Goal: Task Accomplishment & Management: Manage account settings

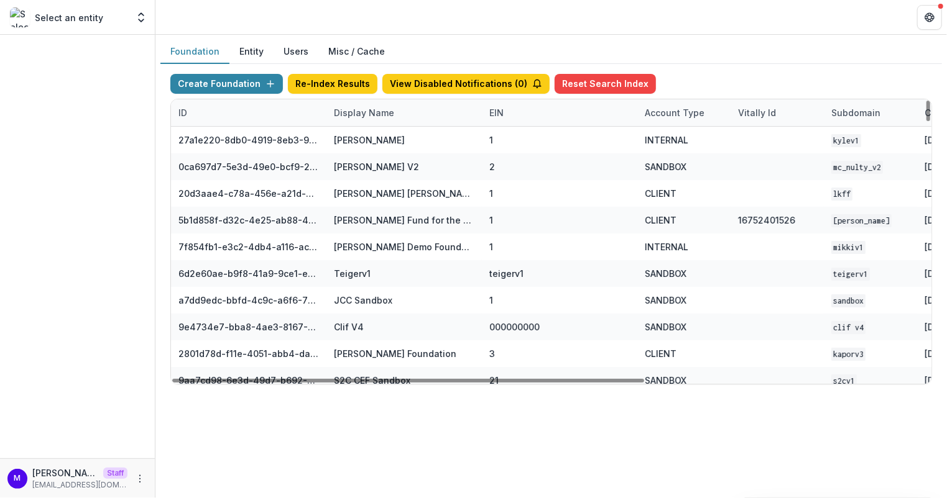
click at [371, 107] on div "Display Name" at bounding box center [363, 112] width 75 height 13
click at [369, 137] on input at bounding box center [402, 140] width 149 height 20
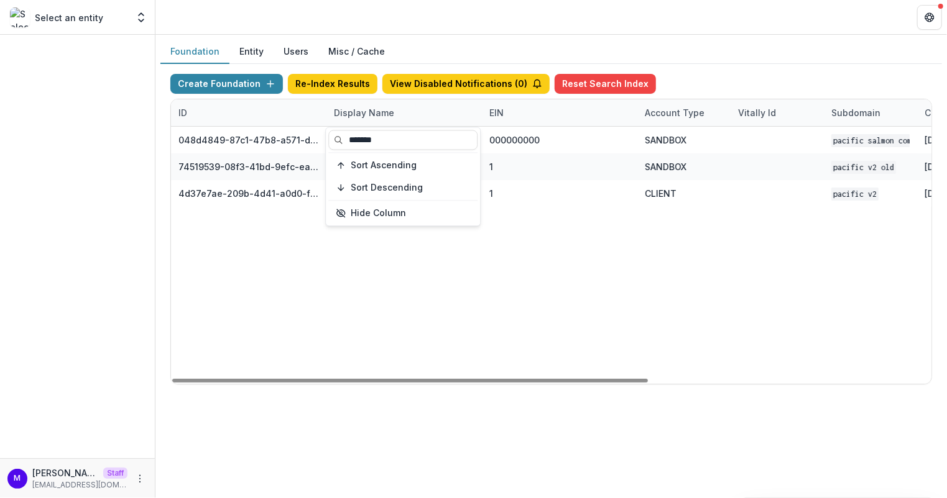
type input "*******"
click at [518, 26] on header at bounding box center [550, 17] width 791 height 34
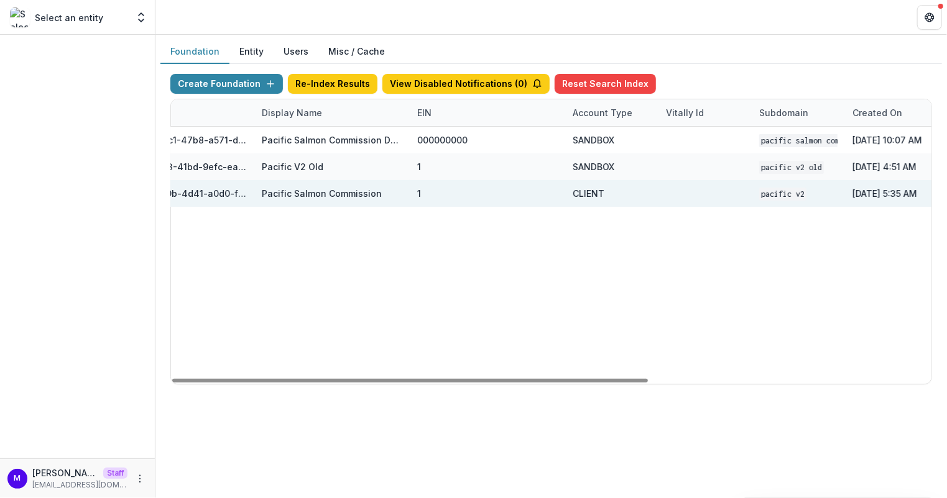
scroll to position [0, 218]
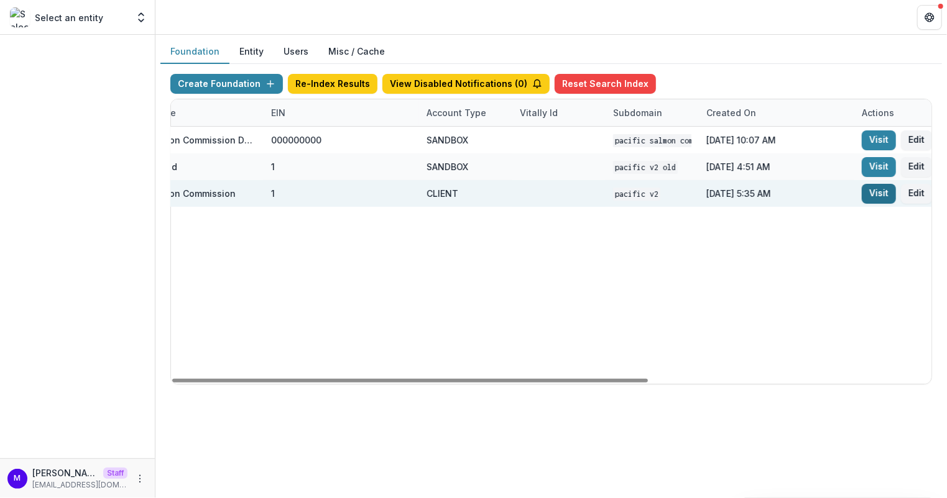
click at [870, 199] on link "Visit" at bounding box center [878, 194] width 34 height 20
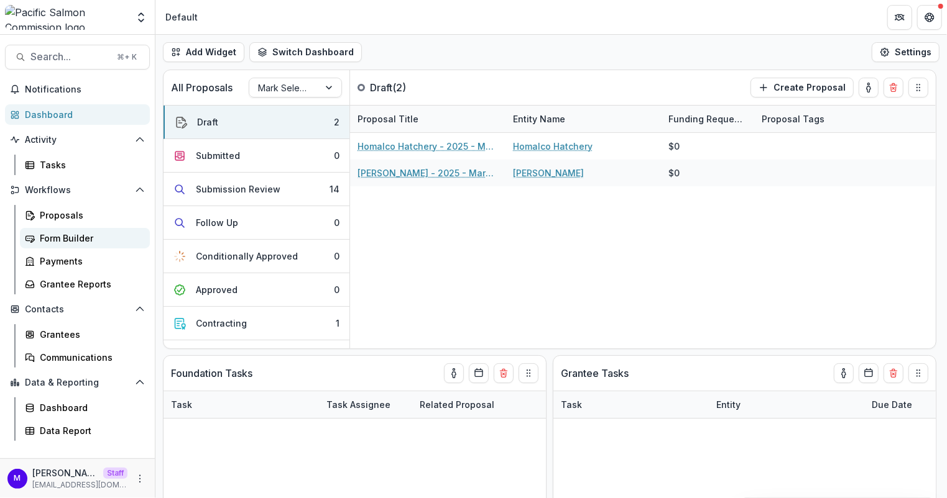
click at [91, 232] on div "Form Builder" at bounding box center [90, 238] width 100 height 13
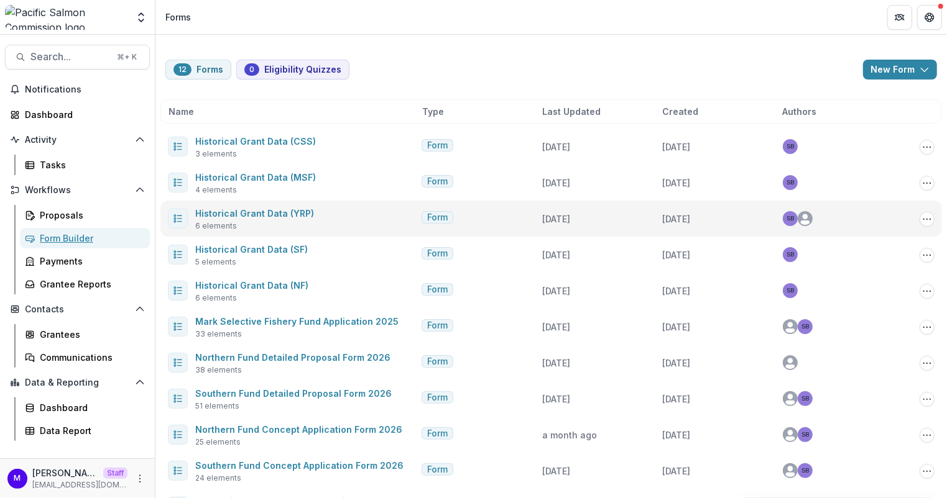
scroll to position [71, 0]
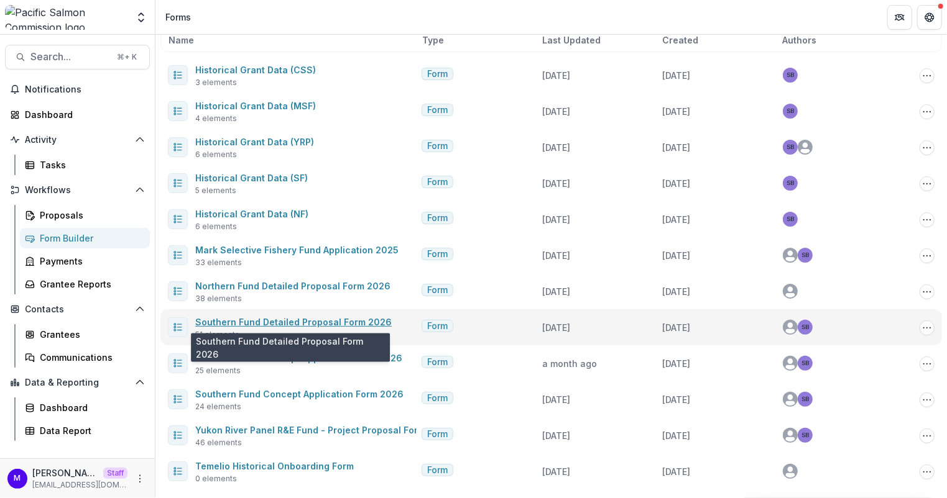
click at [331, 317] on link "Southern Fund Detailed Proposal Form 2026" at bounding box center [293, 322] width 196 height 11
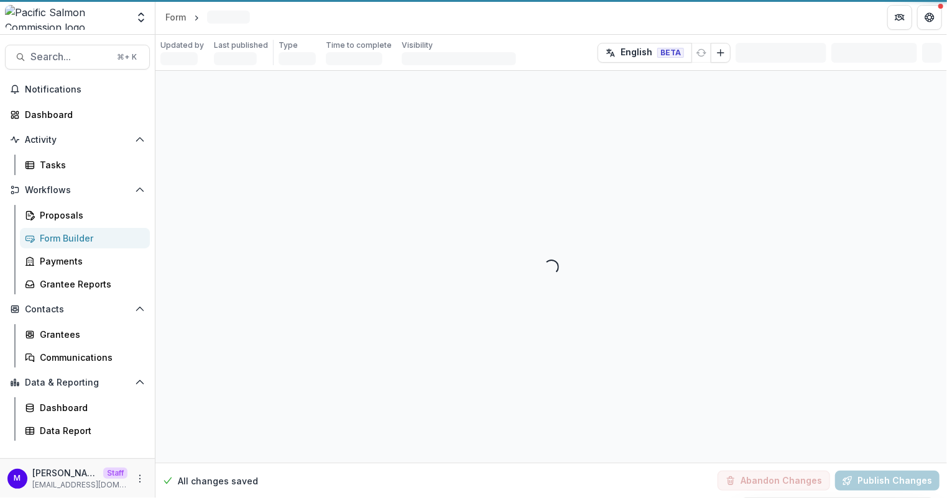
select select "********"
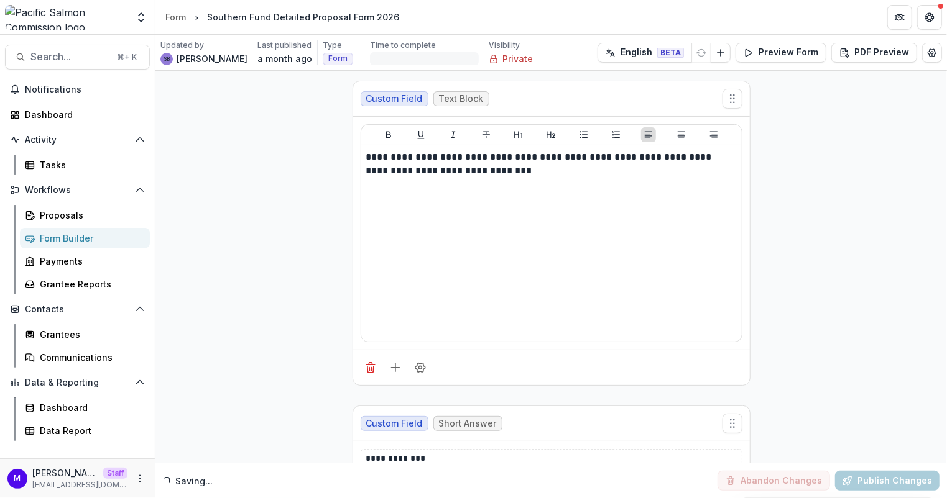
click at [70, 235] on div "Form Builder" at bounding box center [90, 238] width 100 height 13
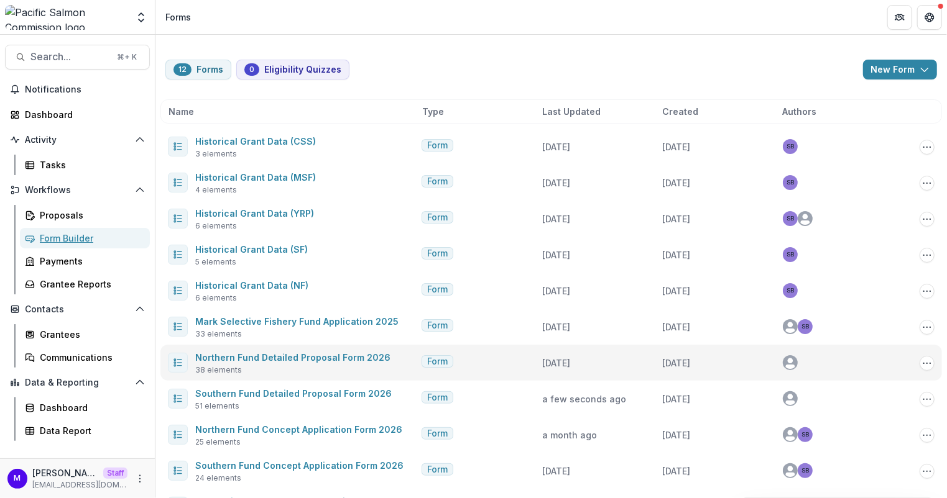
scroll to position [71, 0]
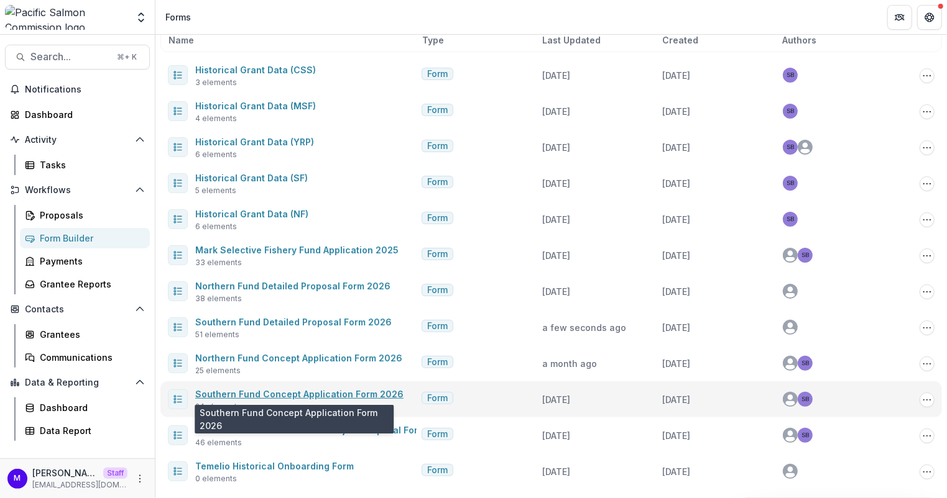
click at [342, 396] on link "Southern Fund Concept Application Form 2026" at bounding box center [299, 394] width 208 height 11
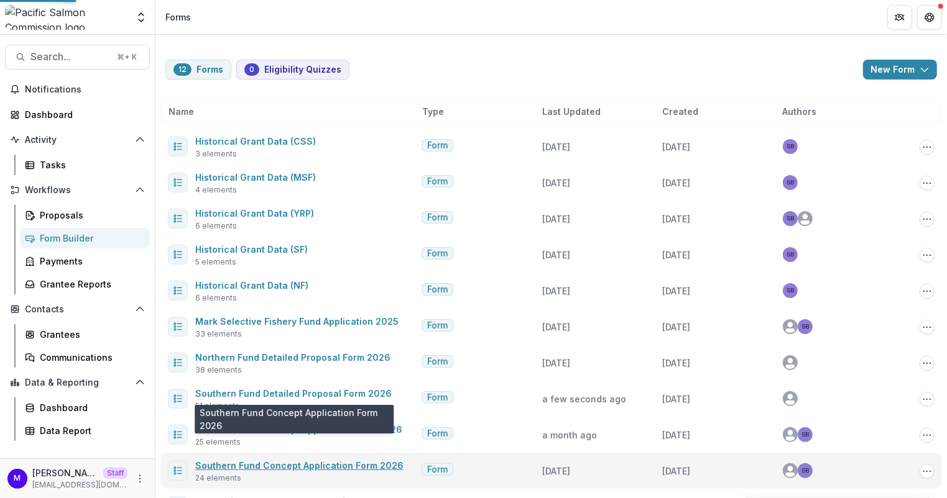
select select "********"
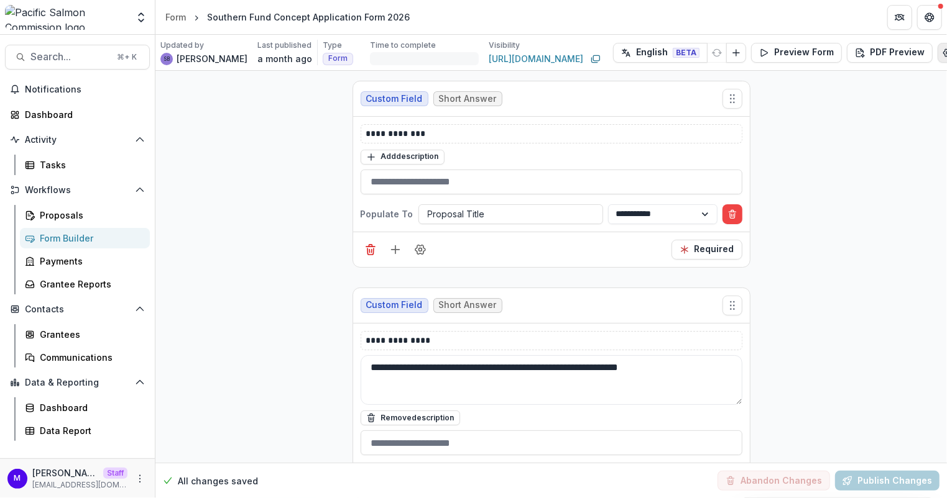
click at [946, 53] on circle "Edit Form Settings" at bounding box center [947, 52] width 2 height 2
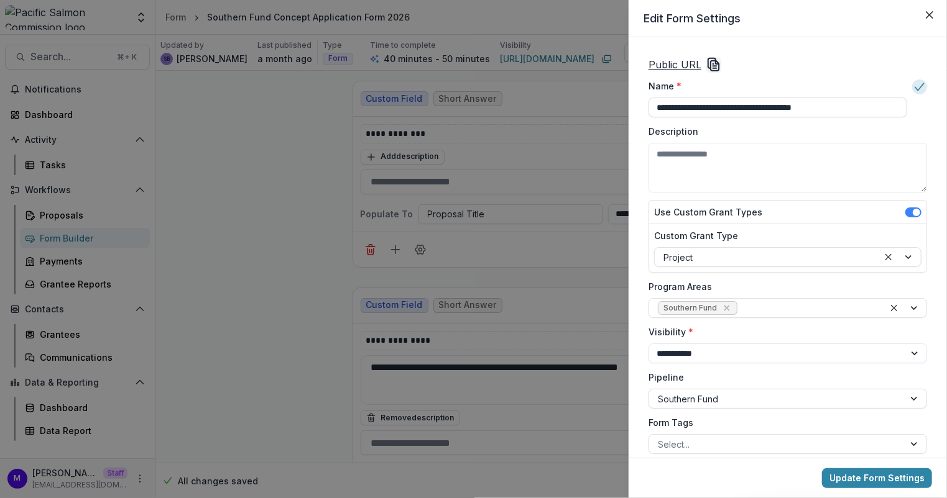
click at [295, 226] on div "**********" at bounding box center [473, 249] width 947 height 498
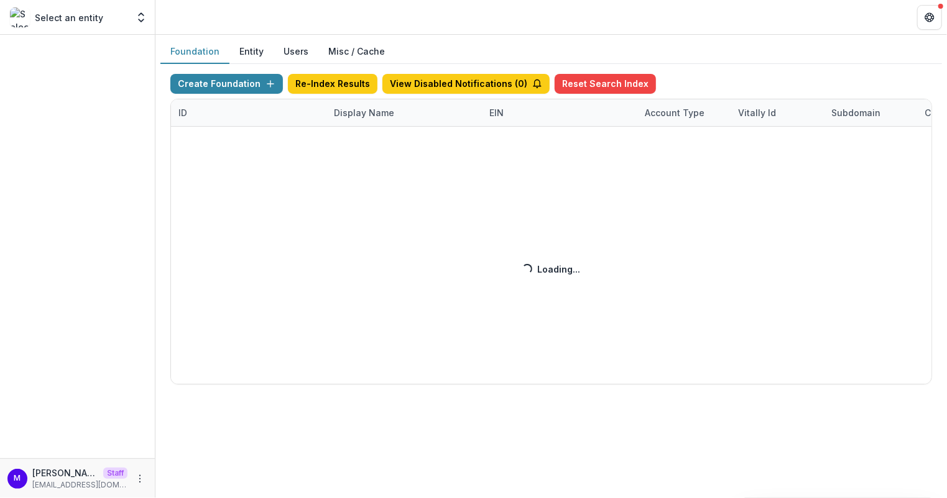
click at [367, 112] on div "Create Foundation Re-Index Results View Disabled Notifications ( 0 ) Reset Sear…" at bounding box center [550, 229] width 761 height 311
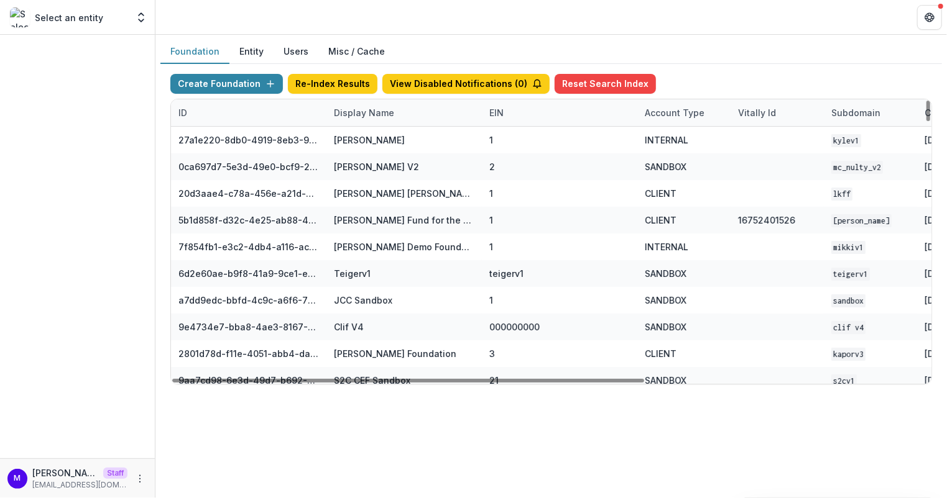
click at [364, 109] on div "Display Name" at bounding box center [363, 112] width 75 height 13
click at [364, 132] on input at bounding box center [402, 140] width 149 height 20
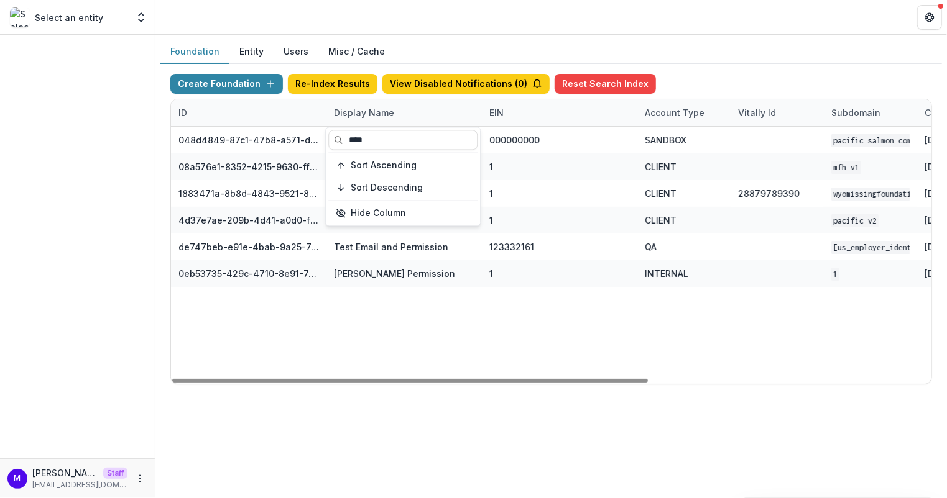
type input "****"
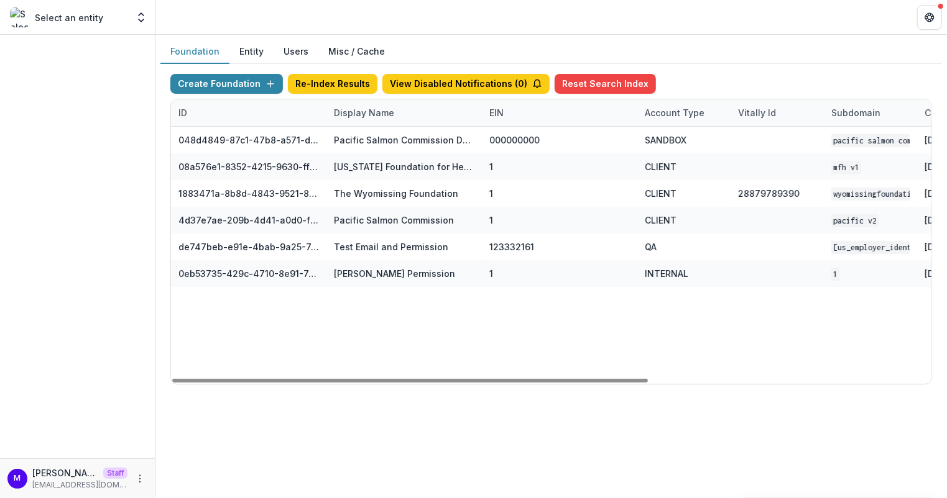
click at [566, 53] on div "Foundation Entity Users Misc / Cache" at bounding box center [550, 52] width 781 height 24
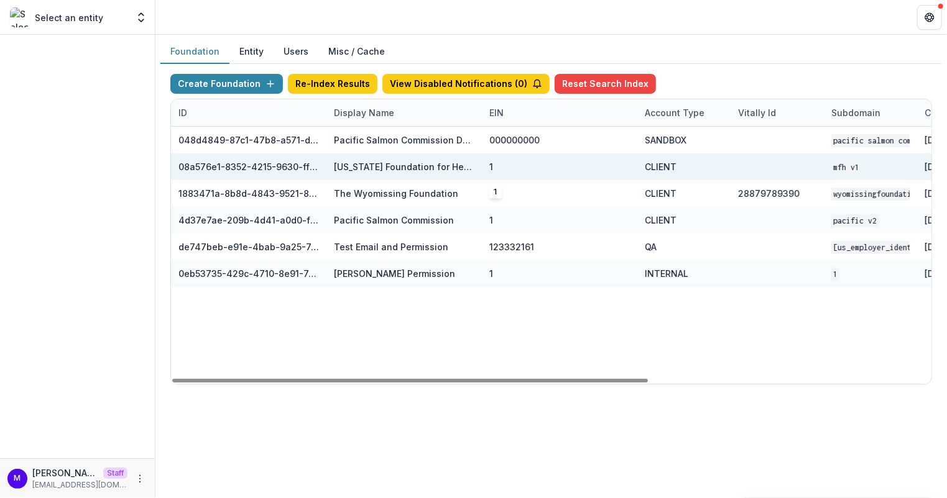
scroll to position [0, 306]
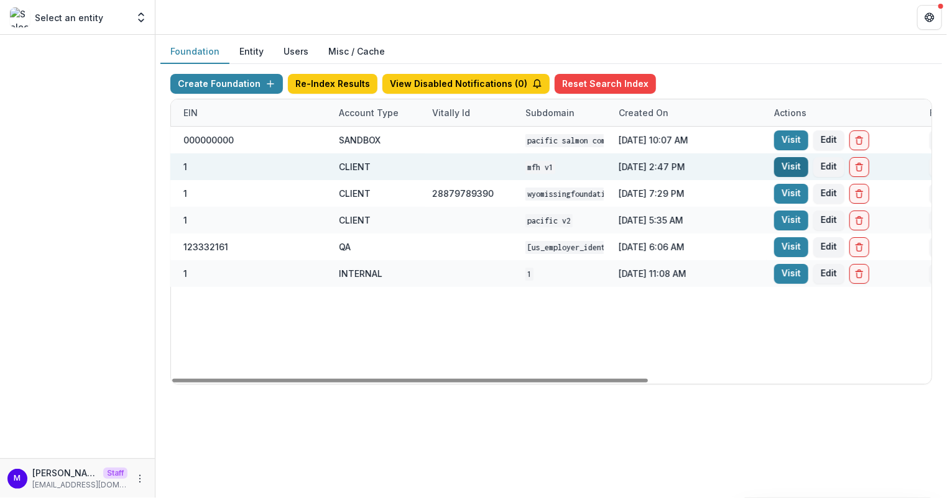
click at [778, 160] on link "Visit" at bounding box center [791, 167] width 34 height 20
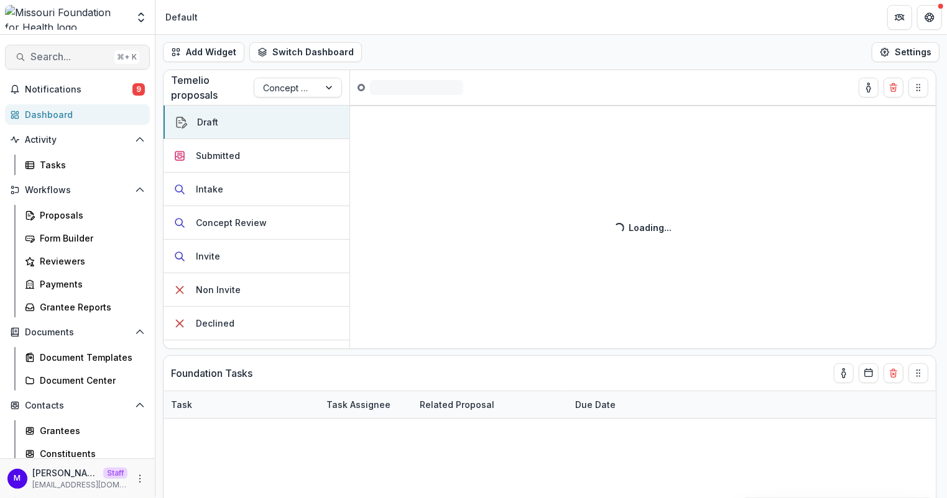
click at [76, 56] on span "Search..." at bounding box center [69, 57] width 79 height 12
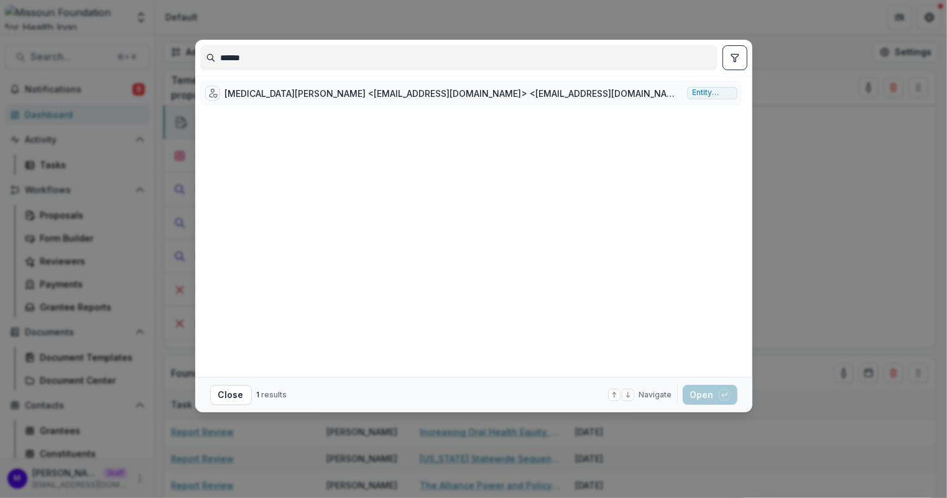
type input "******"
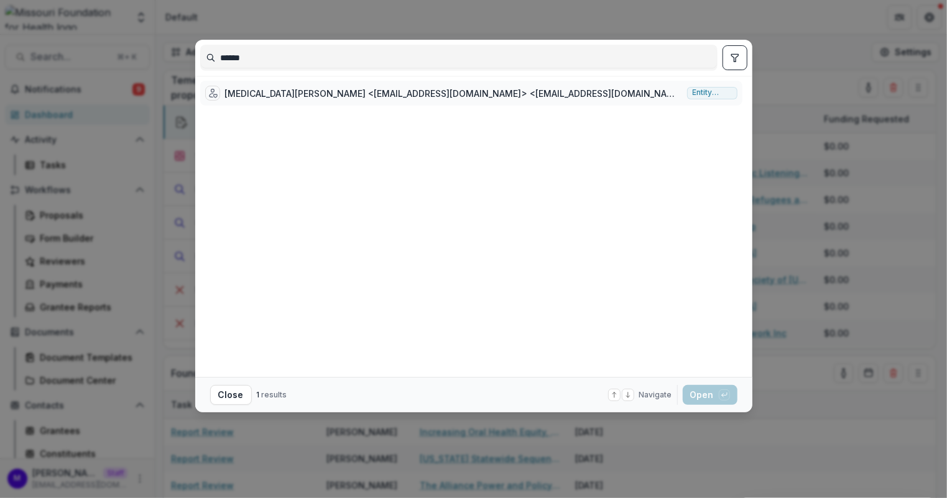
click at [301, 92] on div "Nikita Harris <nikitah@dadsagainstcrime.org> <nikitah@dadsagainstcrime.org>" at bounding box center [453, 93] width 457 height 13
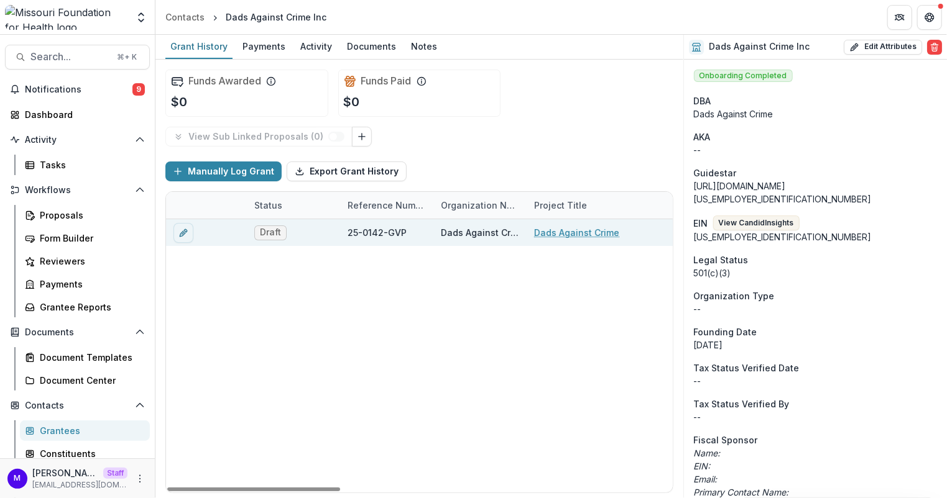
click at [566, 234] on link "Dads Against Crime" at bounding box center [576, 232] width 85 height 13
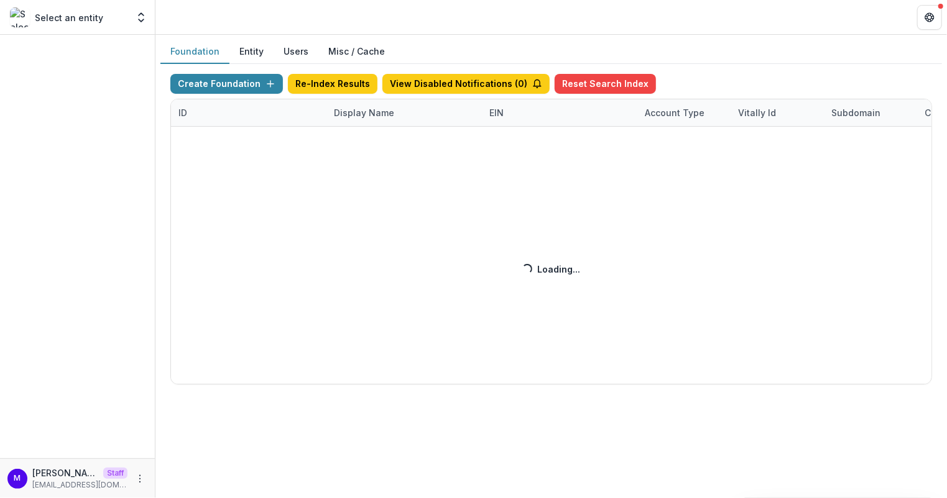
click at [360, 113] on div "Create Foundation Re-Index Results View Disabled Notifications ( 0 ) Reset Sear…" at bounding box center [550, 229] width 761 height 311
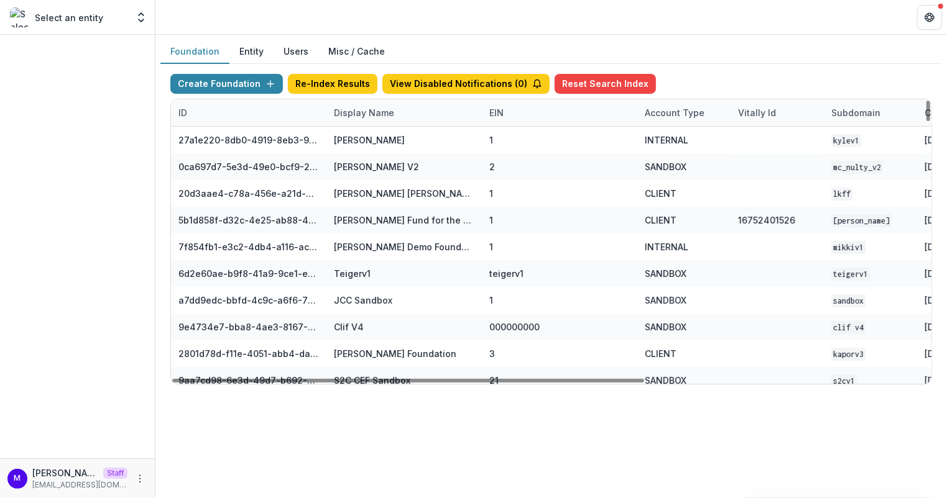
click at [360, 113] on div "Display Name" at bounding box center [363, 112] width 75 height 13
click at [362, 138] on input at bounding box center [402, 140] width 149 height 20
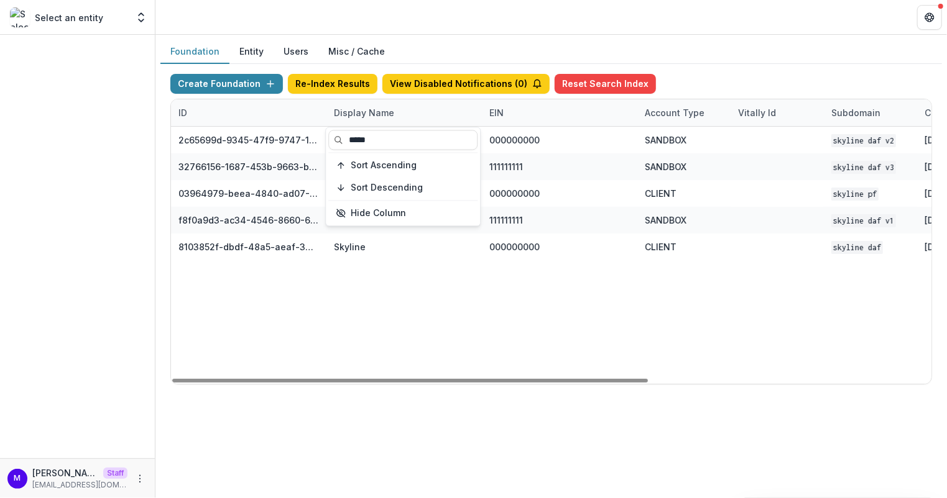
type input "*****"
click at [630, 6] on header at bounding box center [550, 17] width 791 height 34
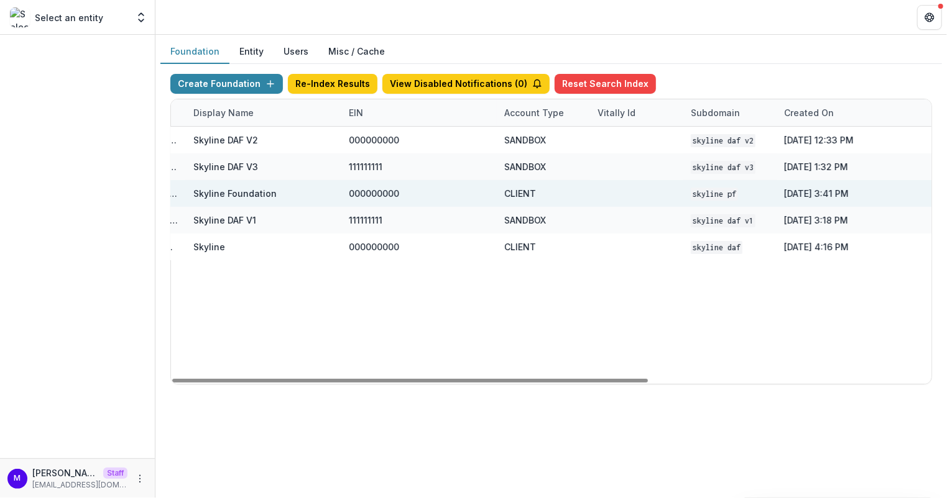
scroll to position [0, 368]
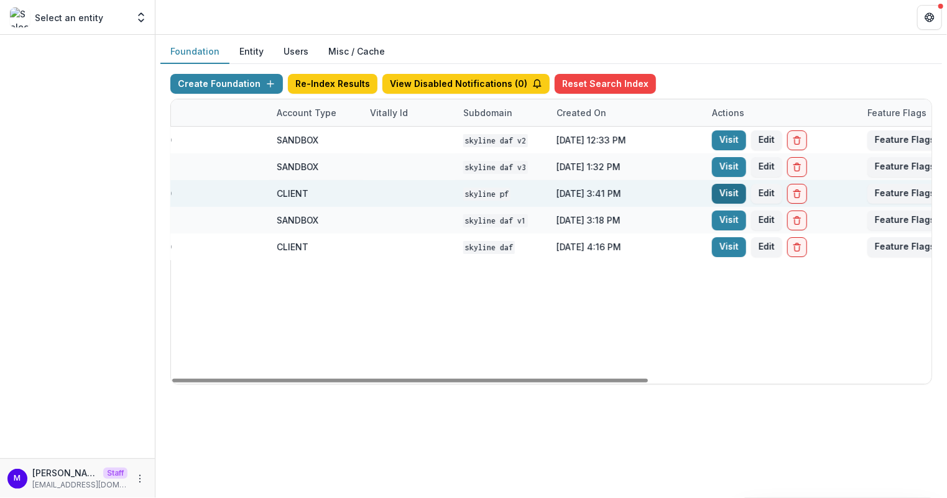
click at [729, 192] on link "Visit" at bounding box center [729, 194] width 34 height 20
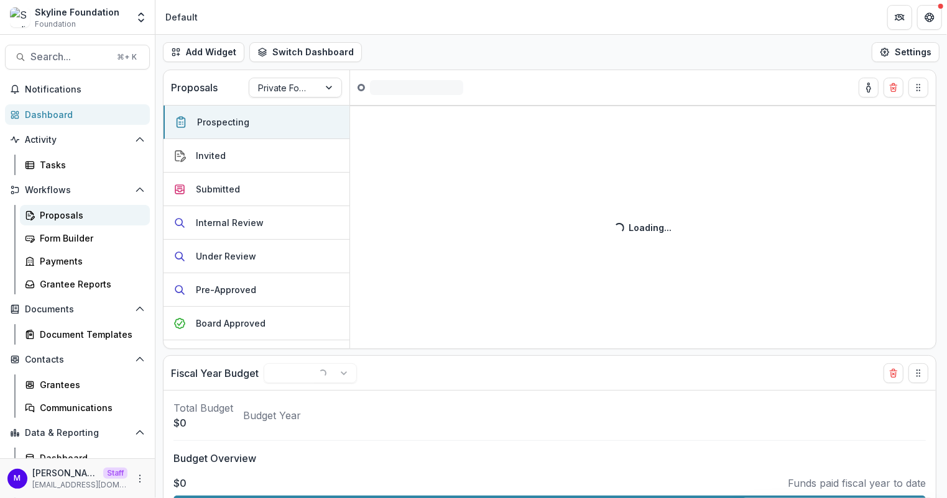
click at [55, 214] on div "Proposals" at bounding box center [90, 215] width 100 height 13
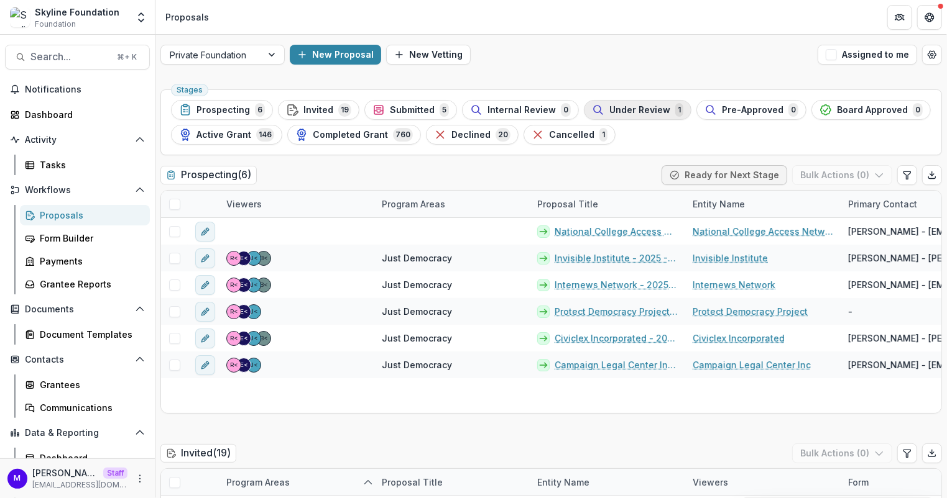
click at [643, 106] on span "Under Review" at bounding box center [639, 110] width 61 height 11
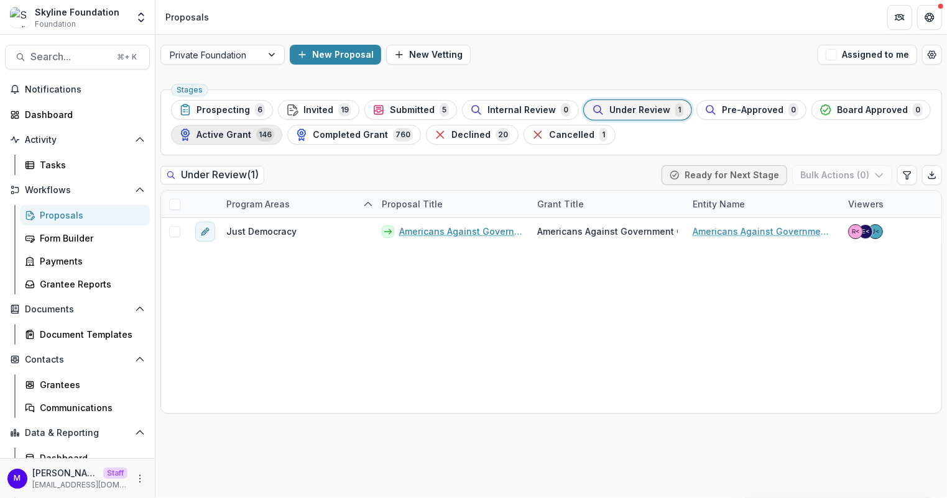
click at [242, 137] on span "Active Grant" at bounding box center [223, 135] width 55 height 11
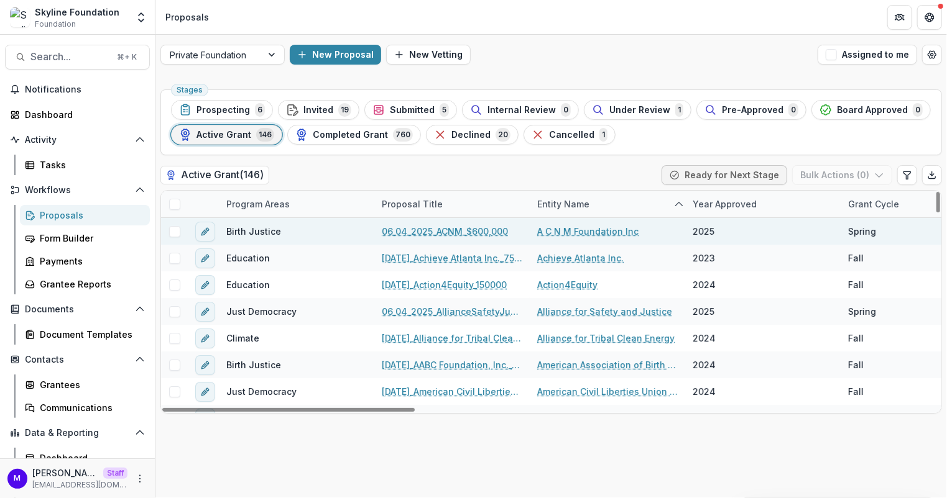
click at [467, 226] on link "06_04_2025_ACNM_$600,000" at bounding box center [445, 231] width 126 height 13
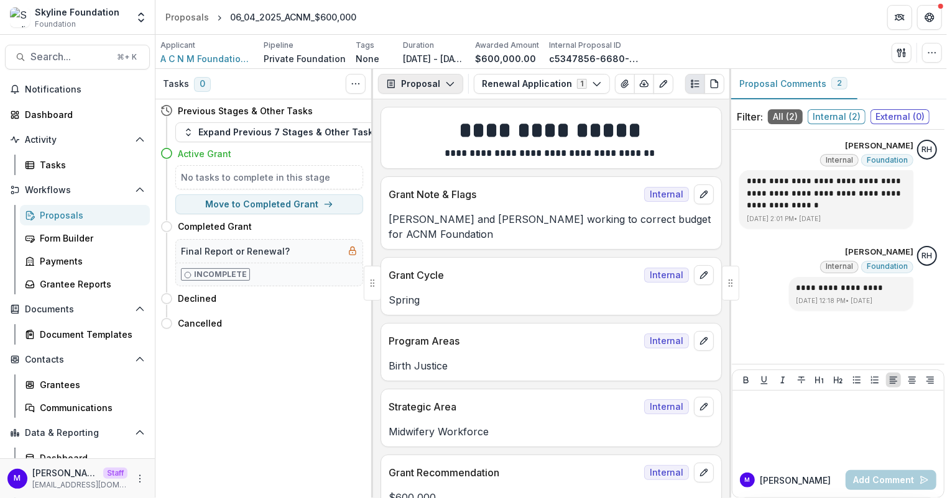
click at [421, 78] on button "Proposal" at bounding box center [420, 84] width 85 height 20
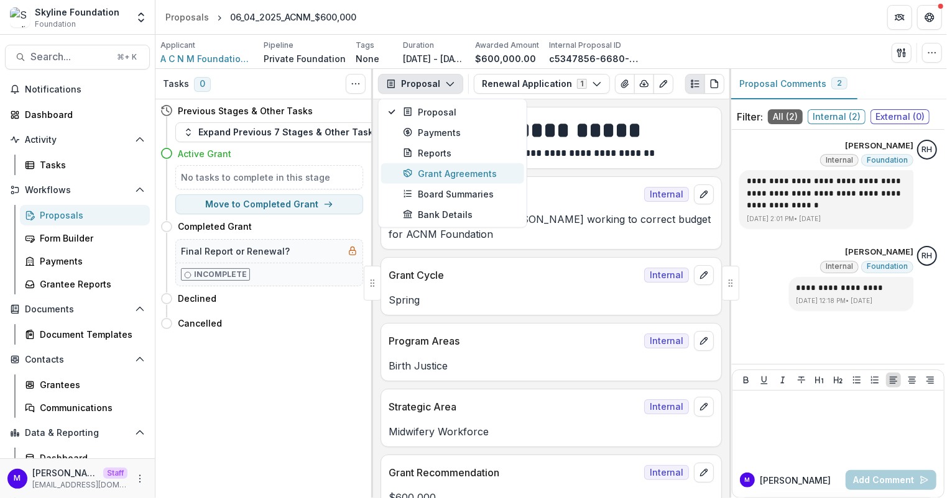
click at [438, 167] on div "Grant Agreements" at bounding box center [460, 173] width 114 height 13
